Goal: Task Accomplishment & Management: Complete application form

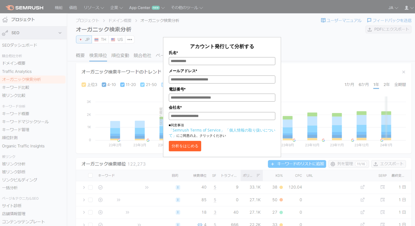
click at [133, 87] on div "アカウント発行して分析する 氏名* メールアドレス* 電話番号* 会社名* ■同意事項 「Semrush Terms of Service」 「個人情報の取り…" at bounding box center [222, 82] width 274 height 150
click at [132, 135] on div "アカウント発行して分析する 氏名* メールアドレス* 電話番号* 会社名* ■同意事項 「Semrush Terms of Service」 「個人情報の取り…" at bounding box center [222, 82] width 274 height 150
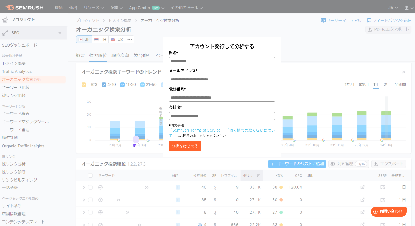
click at [242, 65] on input "氏名*" at bounding box center [222, 61] width 106 height 8
click at [286, 62] on div "アカウント発行して分析する 氏名* メールアドレス* 電話番号* 会社名* ■同意事項 「Semrush Terms of Service」 「個人情報の取り…" at bounding box center [222, 82] width 274 height 150
click at [290, 66] on div "アカウント発行して分析する 氏名* メールアドレス* 電話番号* 会社名* ■同意事項 「Semrush Terms of Service」 「個人情報の取り…" at bounding box center [222, 82] width 274 height 150
